Goal: Transaction & Acquisition: Purchase product/service

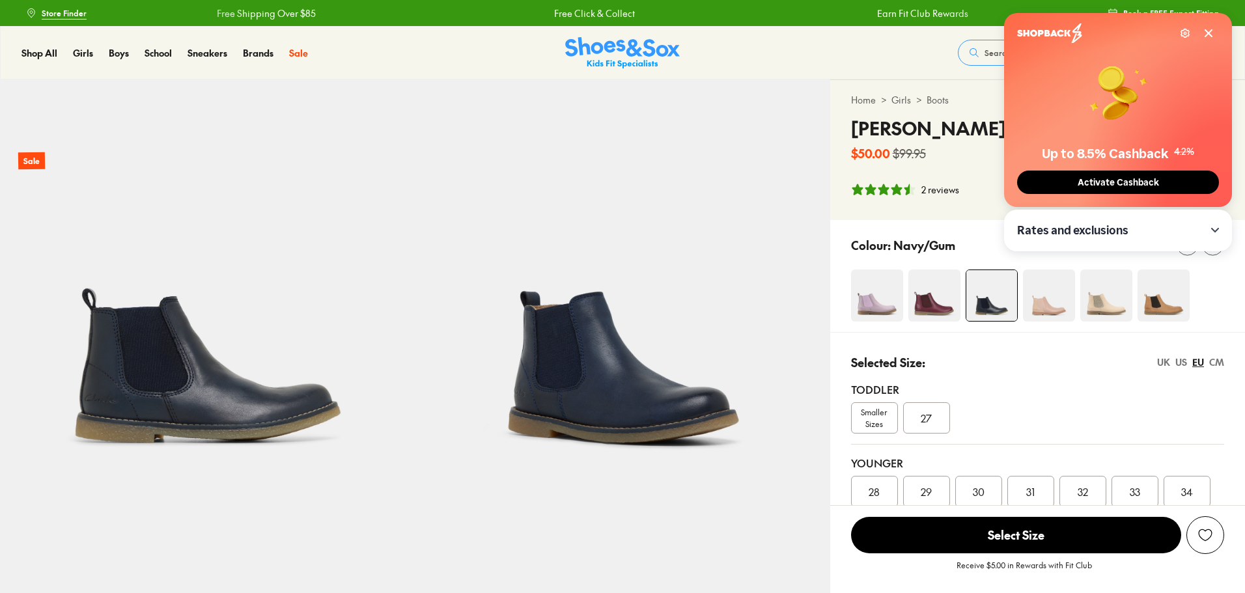
select select "*"
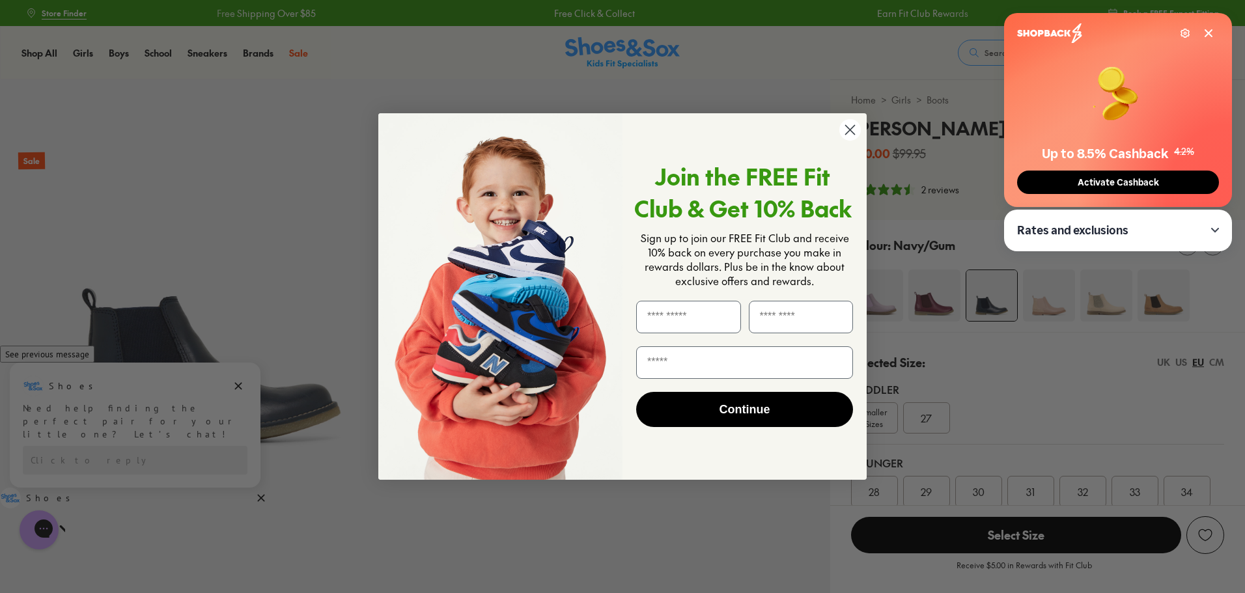
click at [854, 129] on circle "Close dialog" at bounding box center [850, 129] width 21 height 21
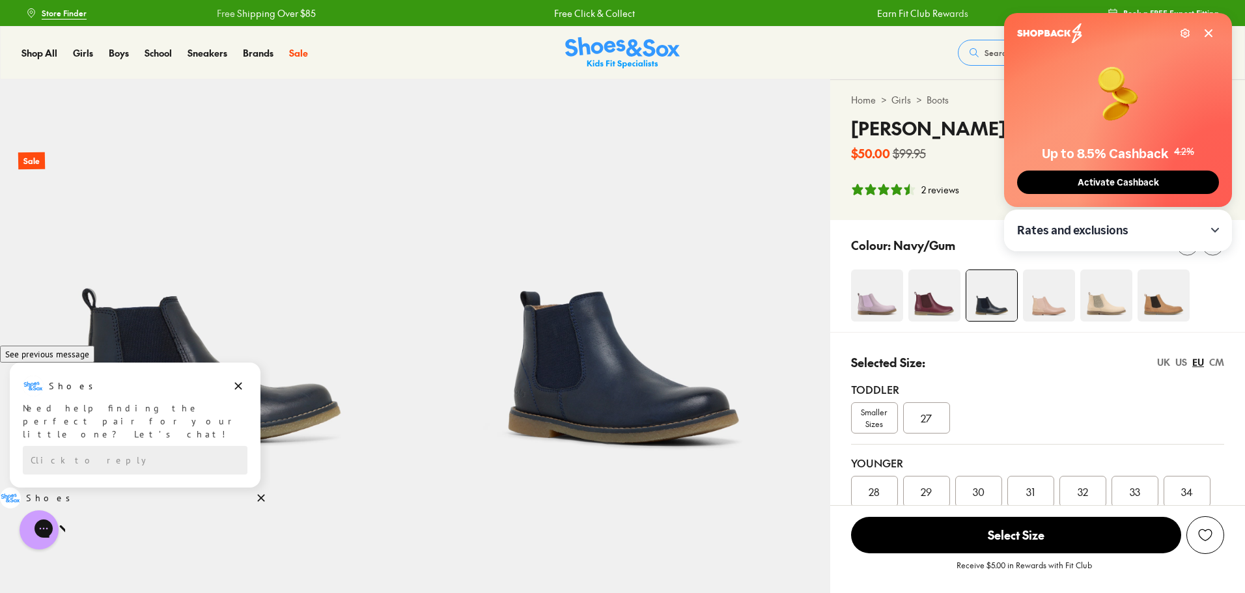
click at [1213, 35] on icon at bounding box center [1209, 33] width 10 height 10
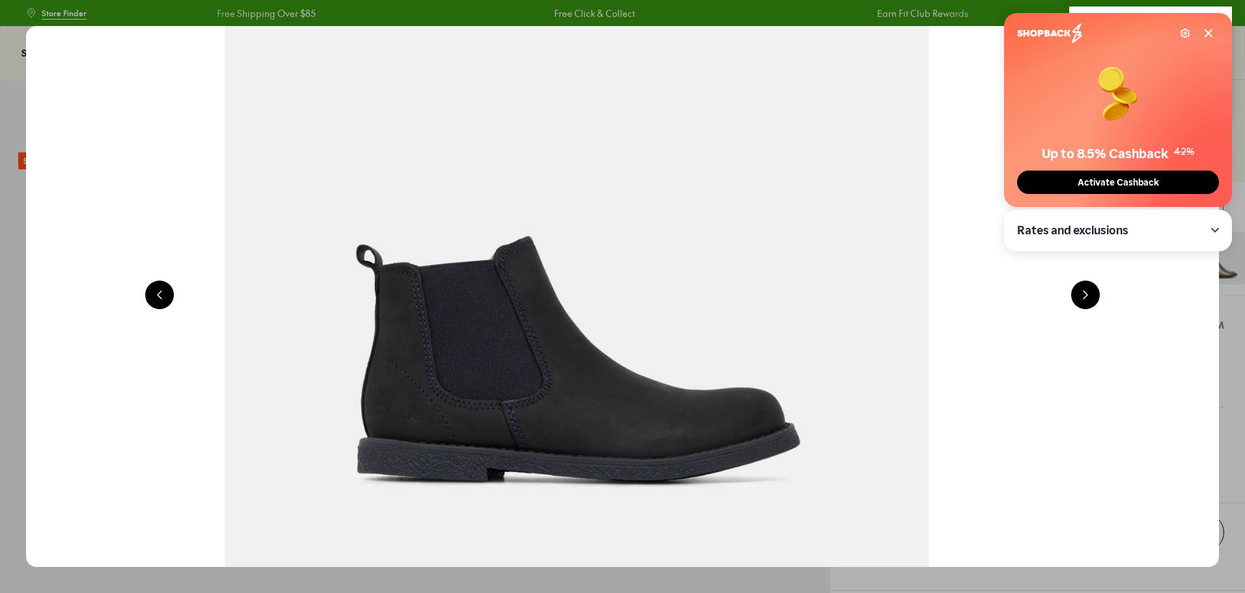
click at [514, 184] on img at bounding box center [576, 126] width 1943 height 882
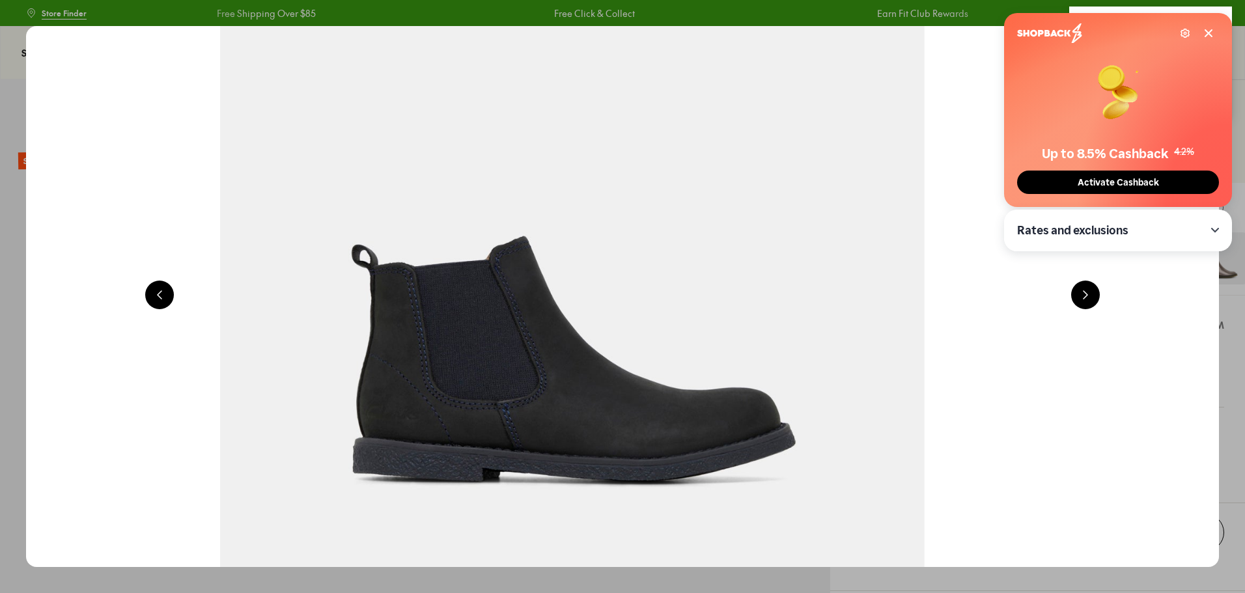
select select "*"
click at [1211, 28] on icon at bounding box center [1209, 33] width 10 height 10
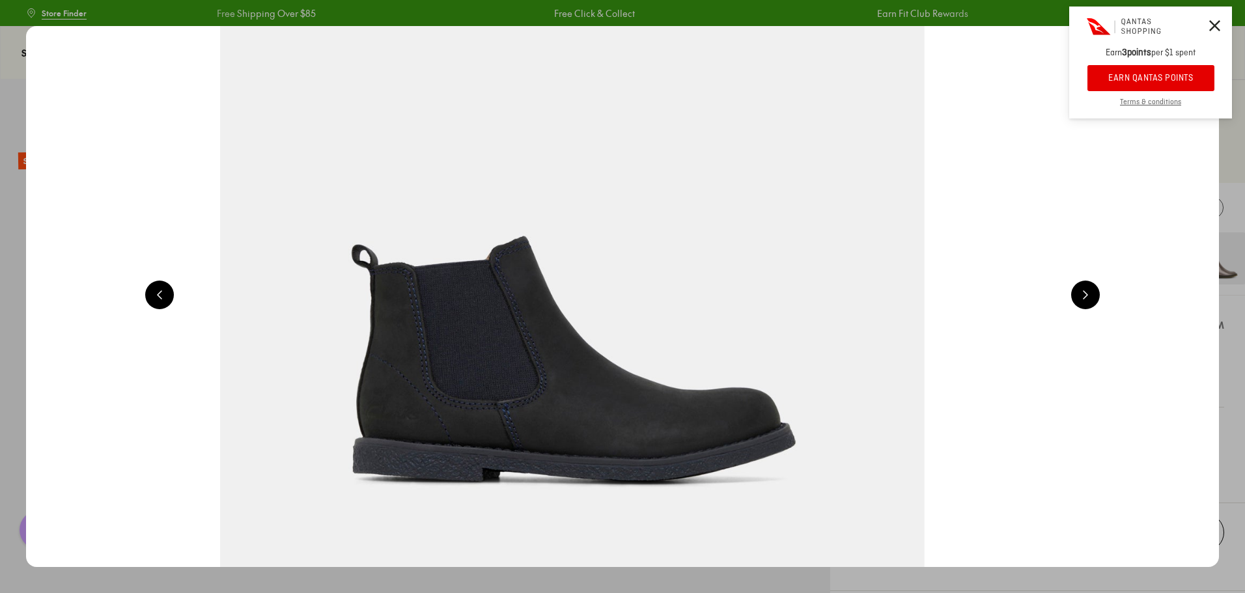
click at [1207, 25] on div at bounding box center [1150, 27] width 163 height 40
click at [1217, 25] on icon at bounding box center [1214, 25] width 11 height 11
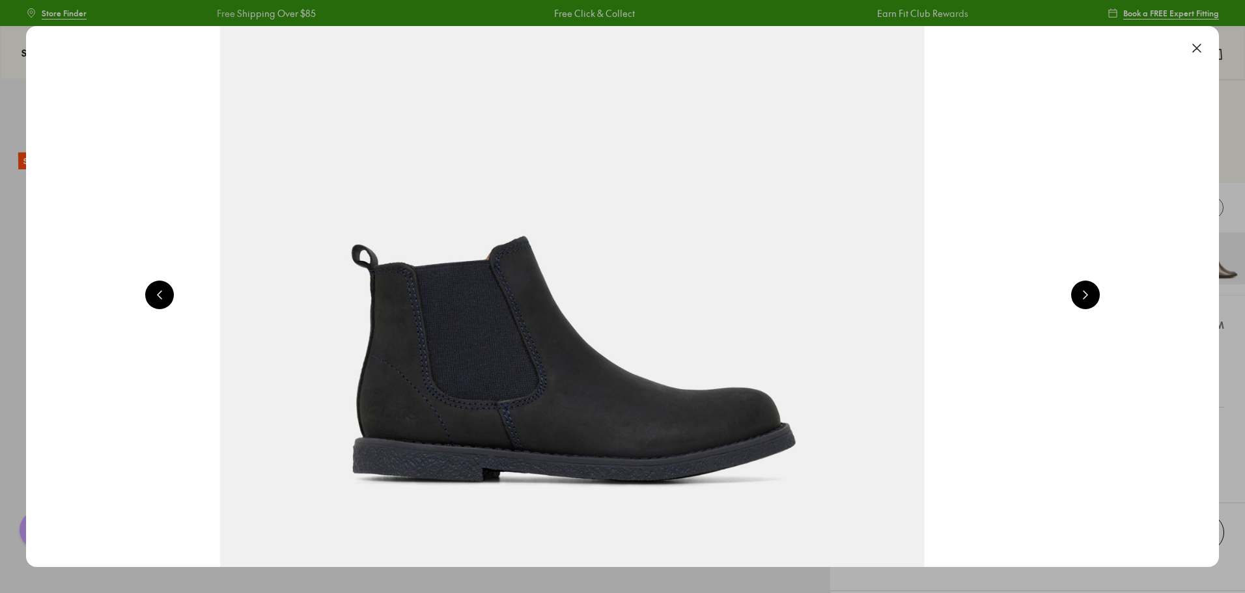
click at [1200, 45] on button at bounding box center [1197, 48] width 29 height 29
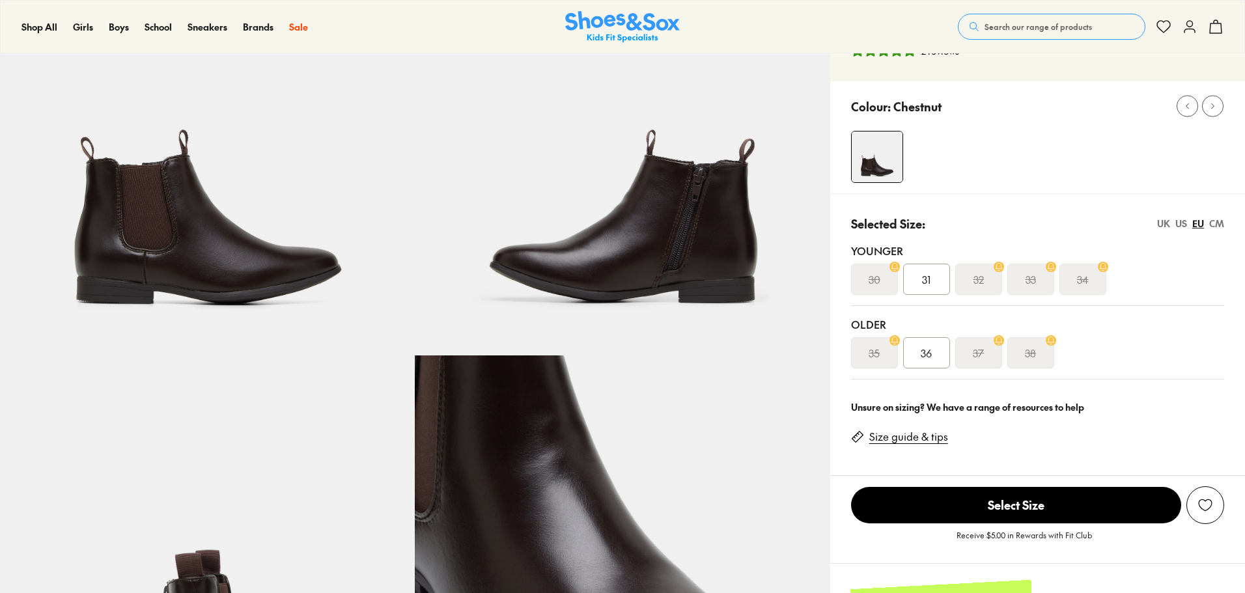
select select "*"
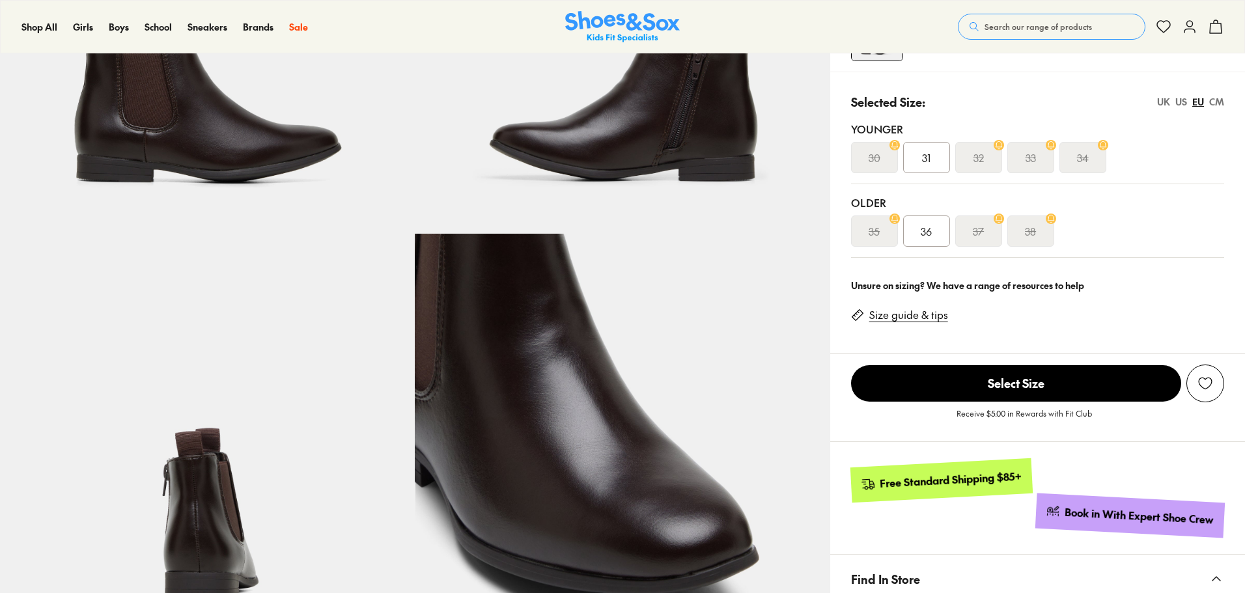
click at [922, 235] on span "36" at bounding box center [926, 231] width 11 height 16
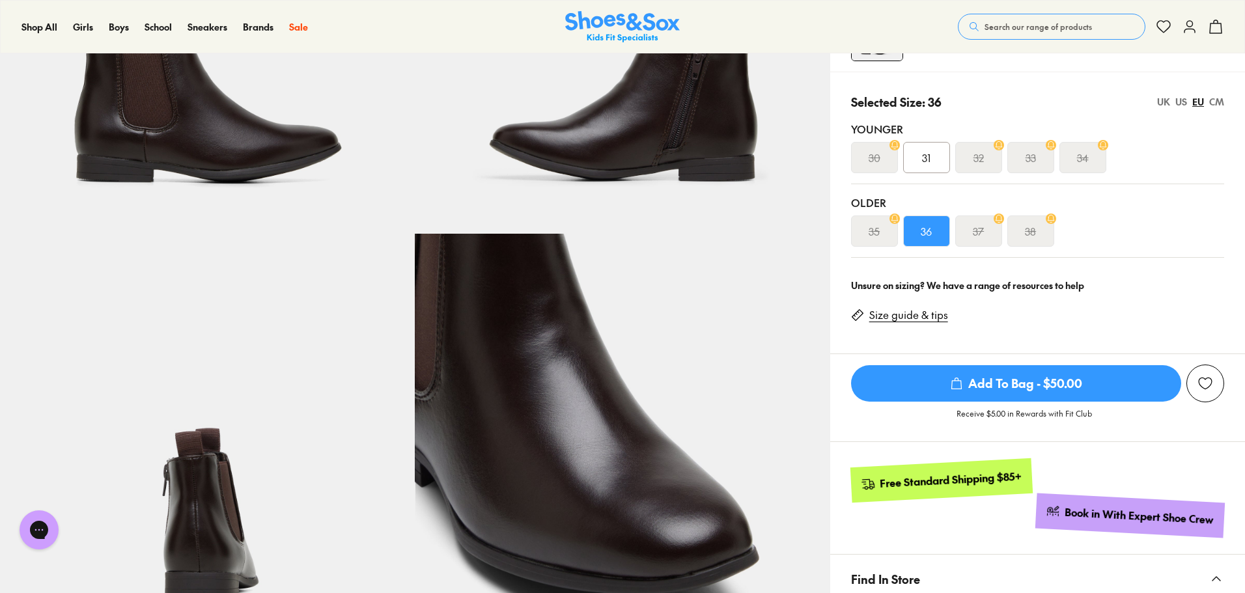
click at [922, 316] on link "Size guide & tips" at bounding box center [908, 315] width 79 height 14
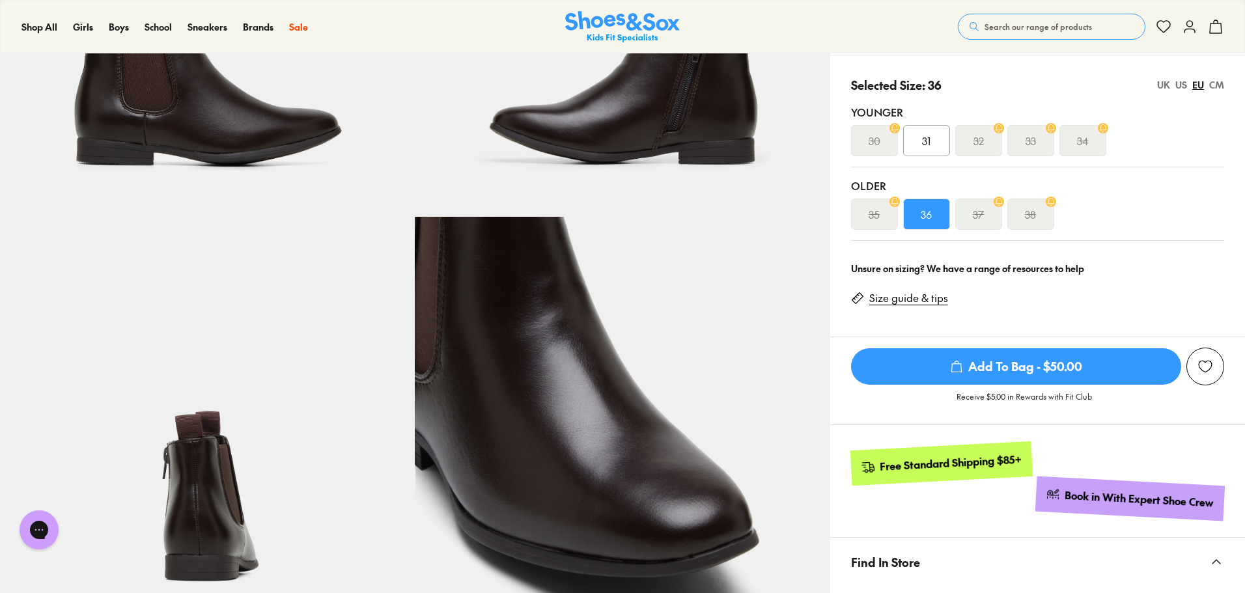
scroll to position [931, 0]
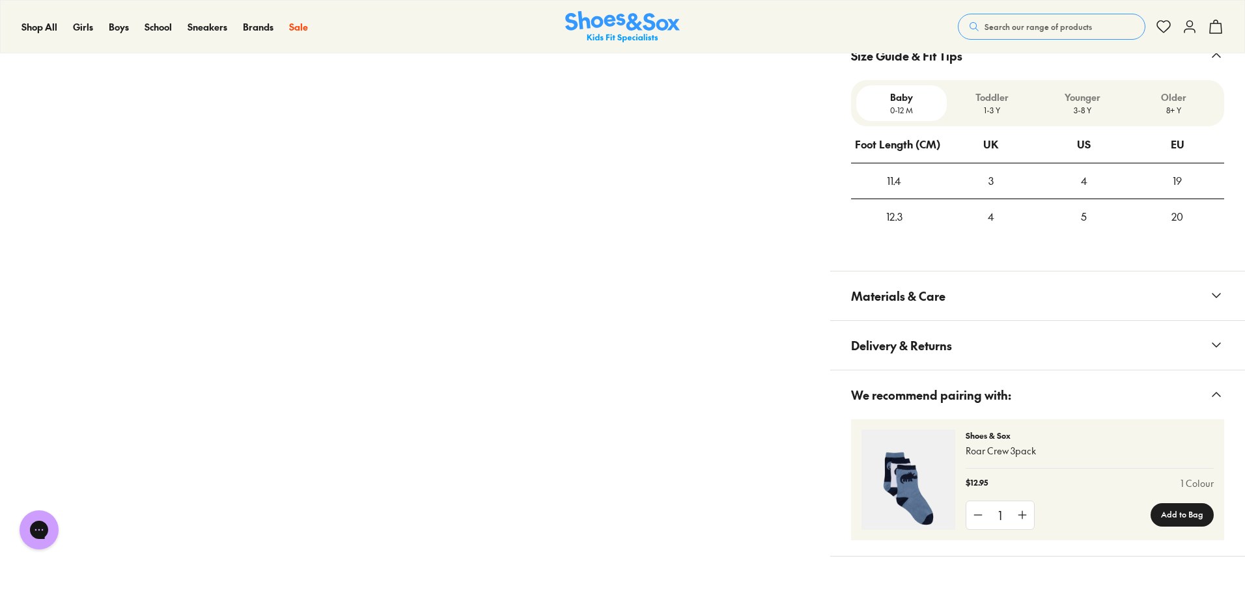
click at [1165, 97] on p "Older" at bounding box center [1174, 98] width 80 height 14
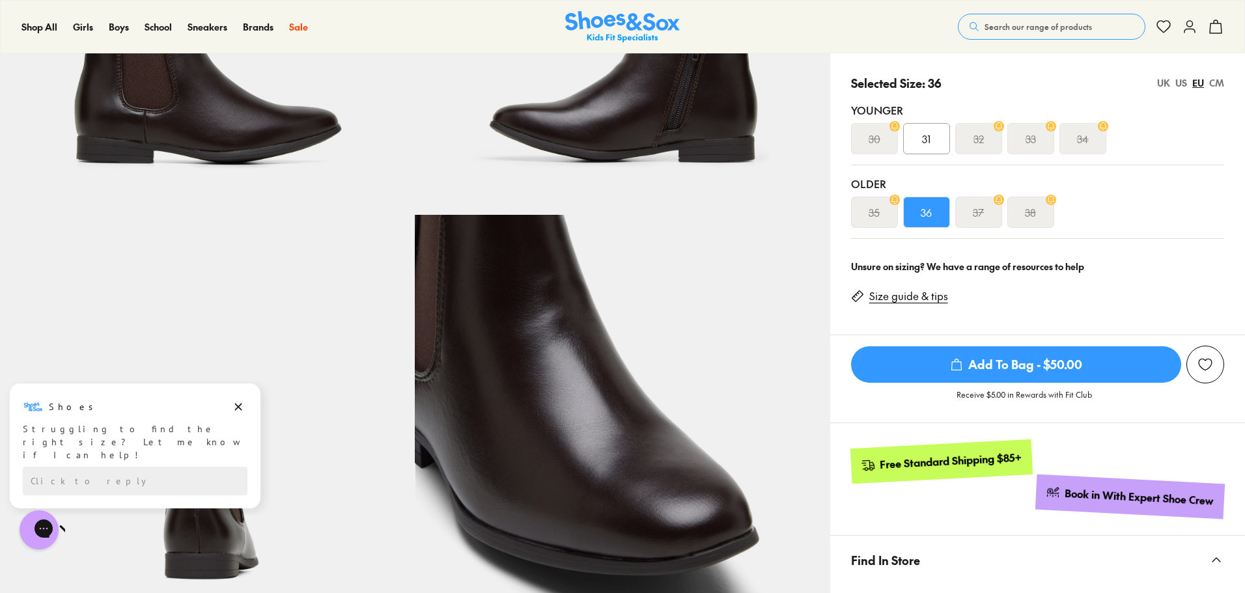
scroll to position [19, 0]
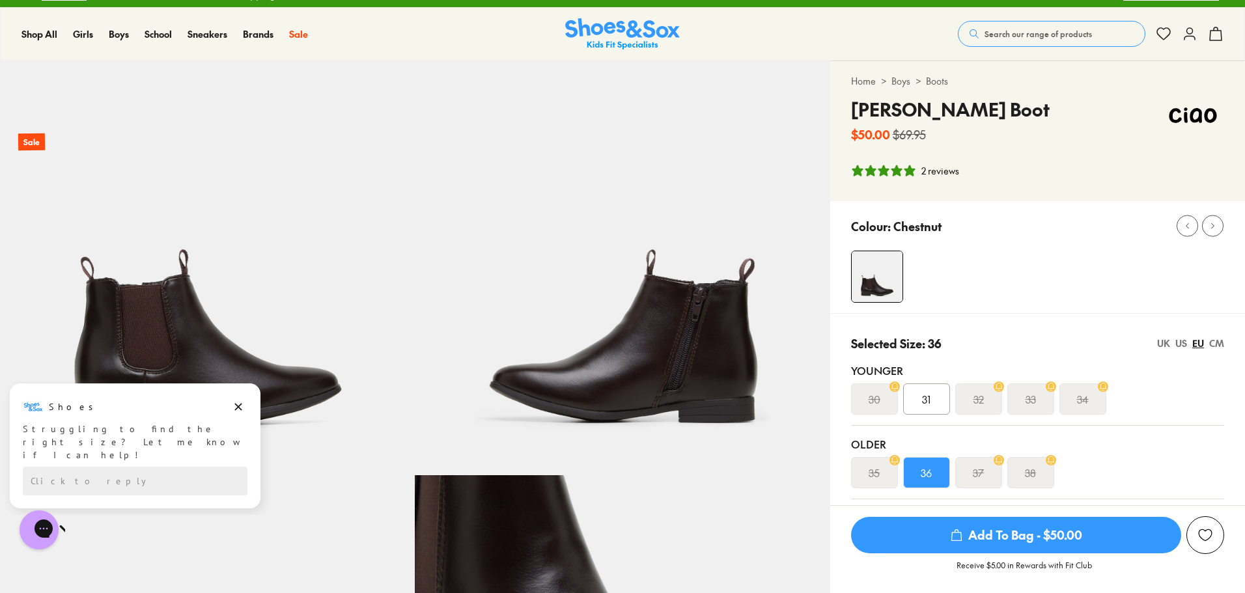
click at [1038, 474] on div "38" at bounding box center [1031, 472] width 47 height 31
